Goal: Task Accomplishment & Management: Complete application form

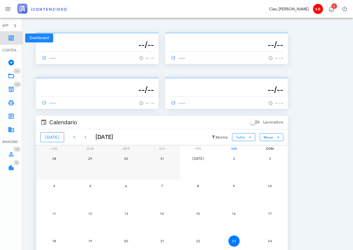
click at [12, 37] on icon at bounding box center [11, 38] width 7 height 7
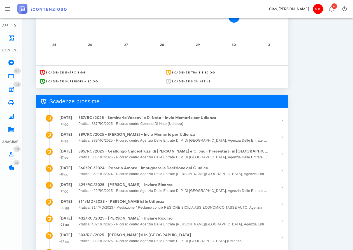
scroll to position [289, 0]
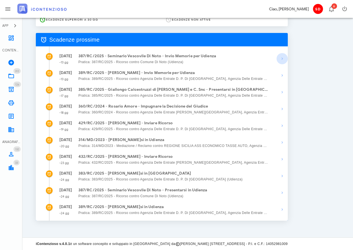
click at [281, 55] on icon "button" at bounding box center [282, 58] width 7 height 7
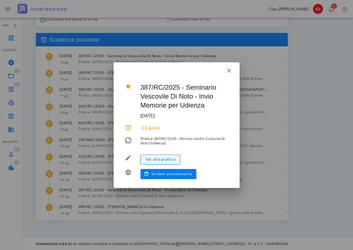
click at [162, 159] on span "Vai alla pratica" at bounding box center [160, 159] width 30 height 5
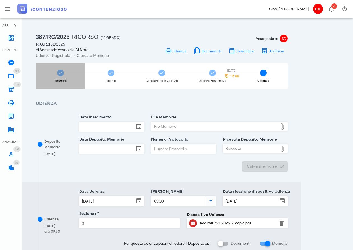
click at [58, 72] on icon at bounding box center [61, 73] width 6 height 6
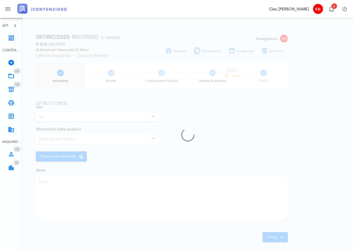
type input "Ricorso"
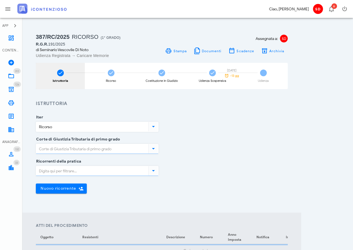
type input "Siracusa"
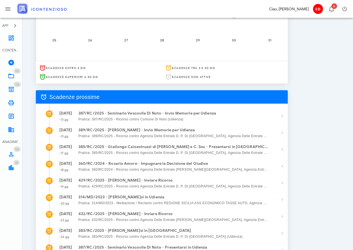
scroll to position [289, 0]
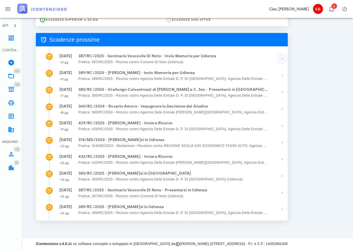
click at [282, 56] on icon "button" at bounding box center [282, 58] width 7 height 7
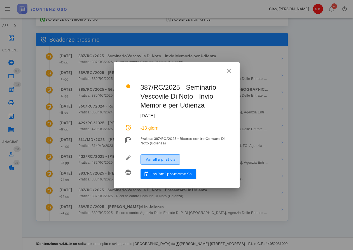
click at [154, 161] on span "Vai alla pratica" at bounding box center [160, 159] width 30 height 5
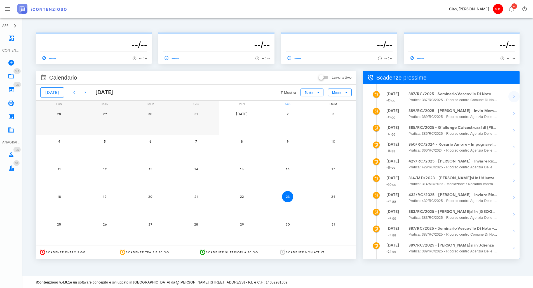
click at [352, 95] on icon "button" at bounding box center [513, 96] width 7 height 7
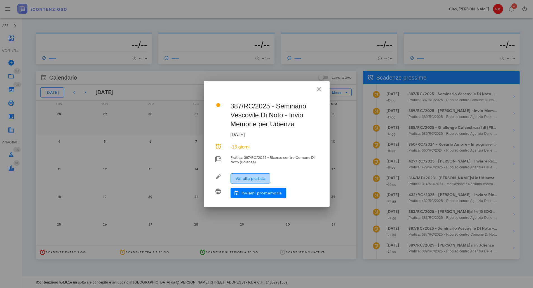
click at [258, 177] on span "Vai alla pratica" at bounding box center [250, 178] width 30 height 5
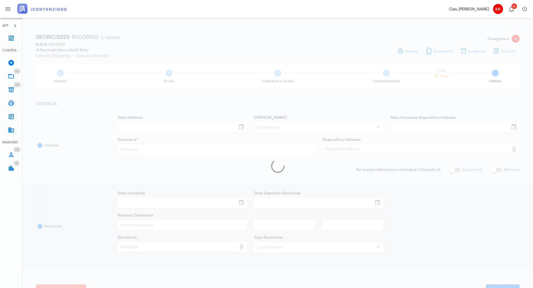
type input "16/09/2025"
type input "09:30"
type input "27/06/2025"
type input "3"
checkbox input "true"
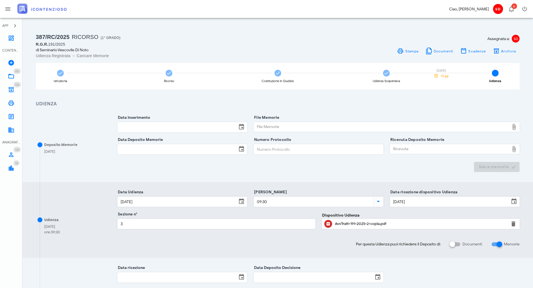
click at [180, 126] on input "Data Inserimento" at bounding box center [177, 127] width 119 height 10
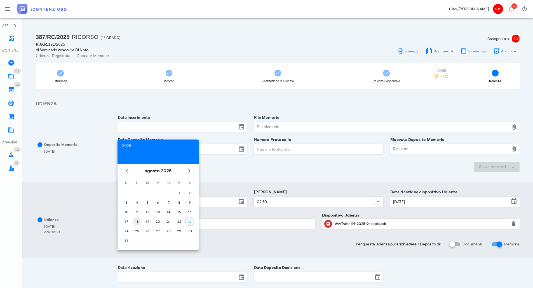
click at [138, 220] on div "18" at bounding box center [137, 221] width 9 height 4
type input "18/08/2025"
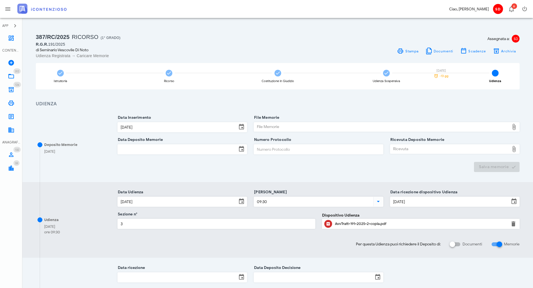
click at [306, 128] on div "File Memorie" at bounding box center [381, 126] width 255 height 9
type input "C:\fakepath\Memorie Illustrative.docx"
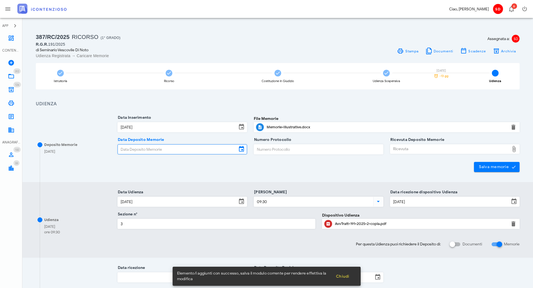
click at [193, 148] on input "Data Deposito Memorie" at bounding box center [177, 149] width 119 height 10
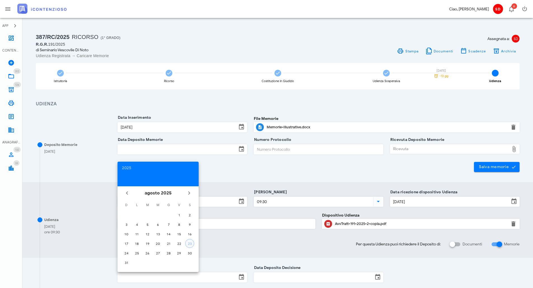
click at [192, 242] on div "23" at bounding box center [189, 243] width 8 height 4
type input "23/08/2025"
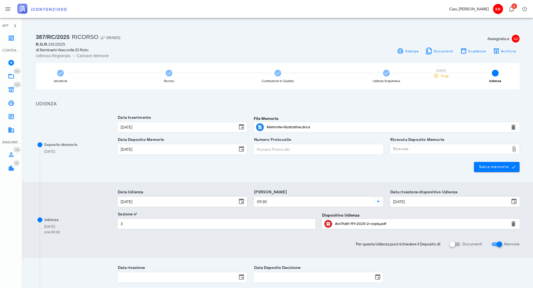
click at [296, 149] on input "Numero Protocollo" at bounding box center [318, 149] width 129 height 10
click at [399, 148] on div "Ricevuta" at bounding box center [449, 148] width 119 height 9
type input "C:\fakepath\Ricevuta_NIR_D-3623578-2025.pdf"
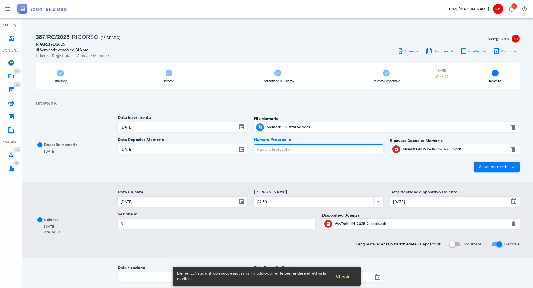
click at [274, 150] on input "Numero Protocollo" at bounding box center [318, 149] width 129 height 10
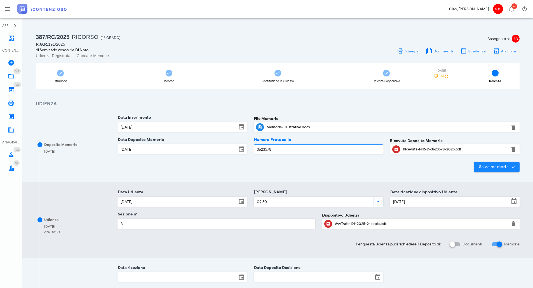
type input "3623578"
click at [496, 165] on span "Salva memorie" at bounding box center [496, 166] width 37 height 5
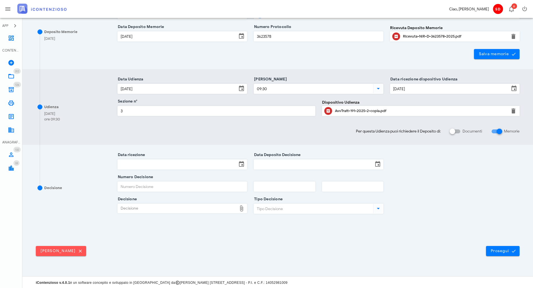
scroll to position [113, 0]
click at [505, 248] on span "Prosegui" at bounding box center [502, 250] width 25 height 5
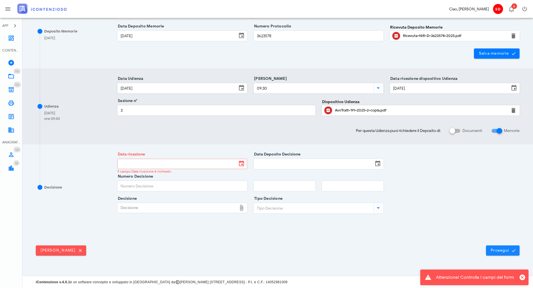
scroll to position [0, 0]
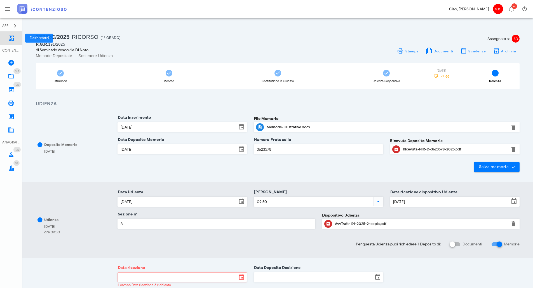
click at [12, 39] on icon at bounding box center [11, 38] width 7 height 7
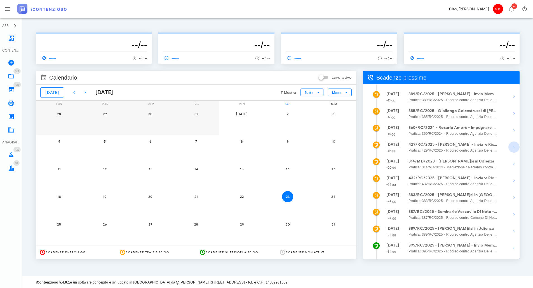
click at [513, 146] on icon "button" at bounding box center [513, 146] width 7 height 7
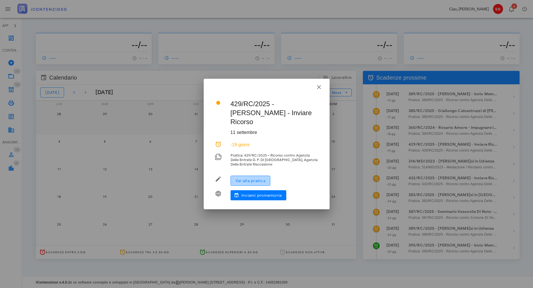
click at [249, 178] on span "Vai alla pratica" at bounding box center [250, 180] width 30 height 5
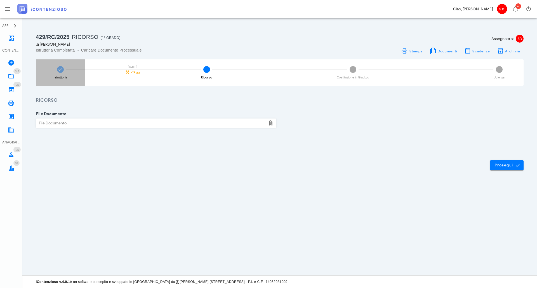
click at [59, 70] on icon at bounding box center [61, 70] width 6 height 6
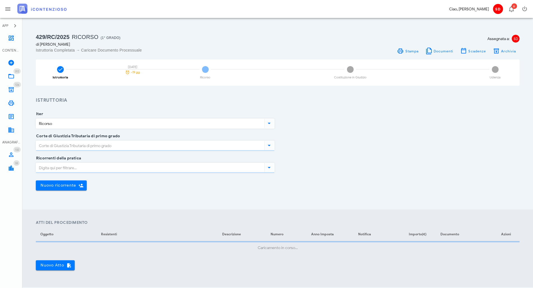
type input "[GEOGRAPHIC_DATA]"
